Goal: Information Seeking & Learning: Learn about a topic

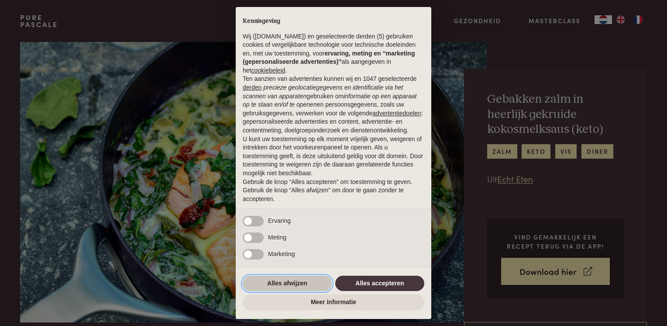
click at [283, 284] on button "Alles afwijzen" at bounding box center [287, 284] width 89 height 16
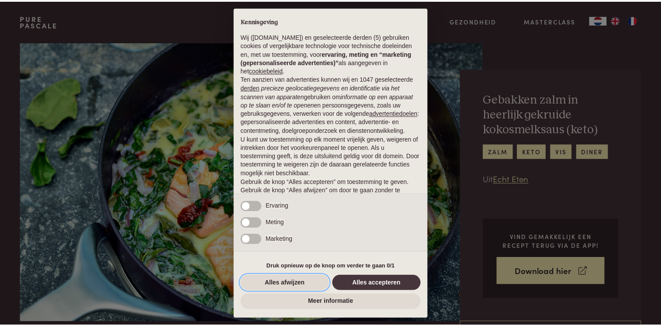
scroll to position [25, 0]
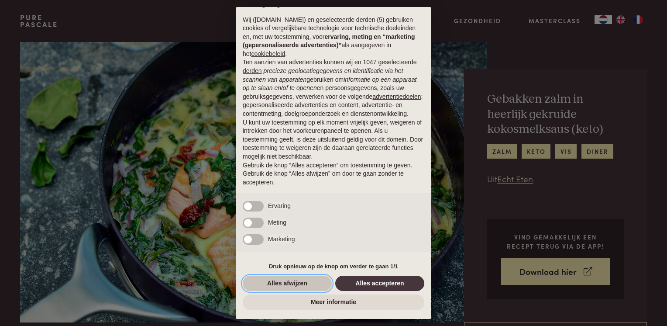
click at [286, 282] on button "Alles afwijzen" at bounding box center [287, 284] width 89 height 16
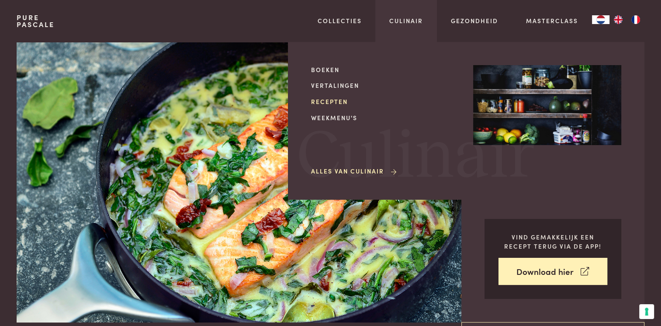
click at [325, 101] on link "Recepten" at bounding box center [385, 101] width 148 height 9
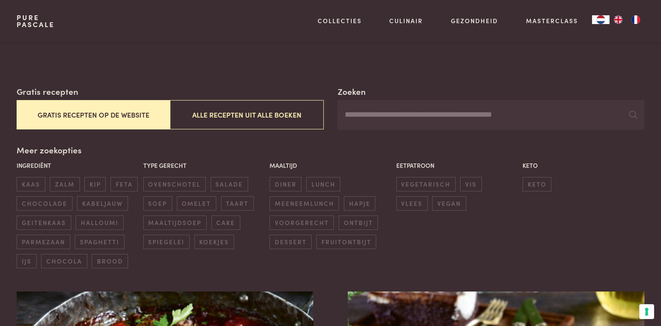
scroll to position [131, 0]
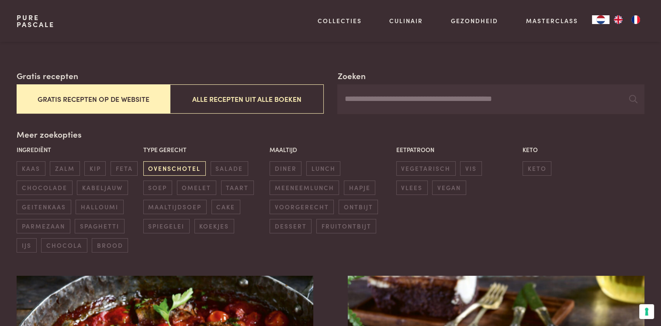
click at [170, 167] on span "ovenschotel" at bounding box center [174, 168] width 62 height 14
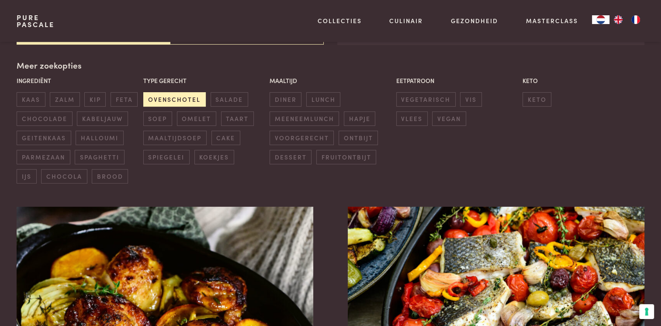
scroll to position [200, 0]
click at [282, 100] on span "diner" at bounding box center [285, 99] width 32 height 14
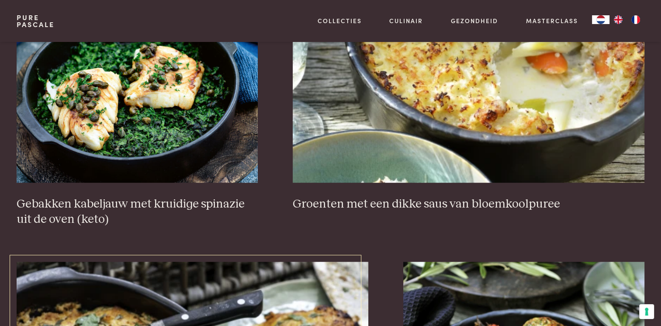
scroll to position [419, 0]
